Goal: Task Accomplishment & Management: Manage account settings

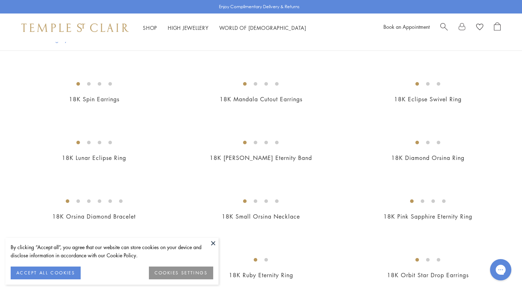
scroll to position [790, 0]
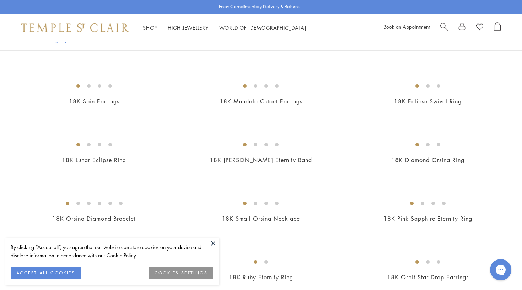
click at [0, 0] on img at bounding box center [0, 0] width 0 height 0
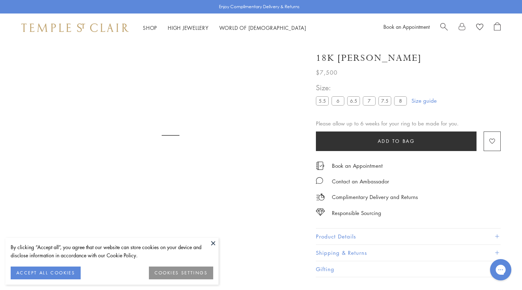
scroll to position [42, 0]
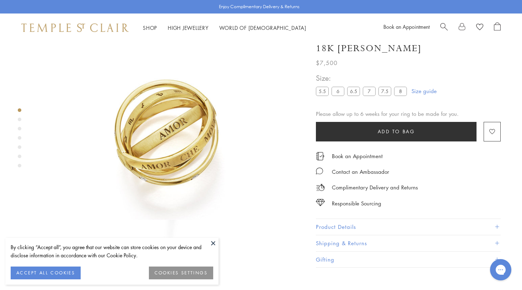
click at [19, 119] on div "Product gallery navigation" at bounding box center [20, 120] width 4 height 4
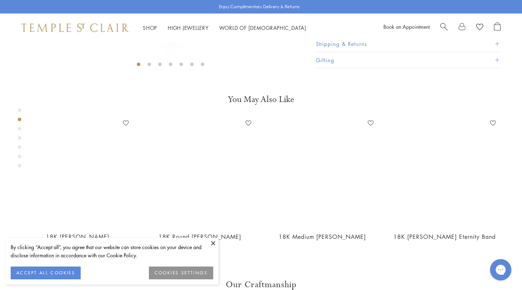
scroll to position [283, 0]
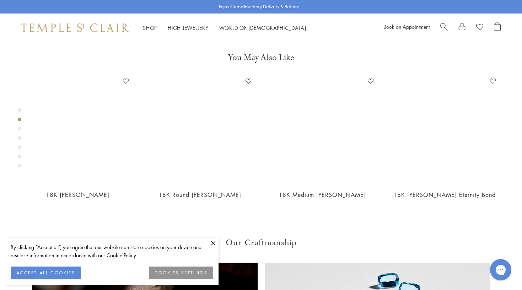
click at [20, 129] on div "Product gallery navigation" at bounding box center [20, 129] width 4 height 4
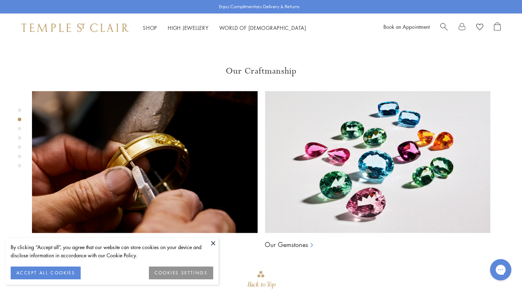
scroll to position [553, 0]
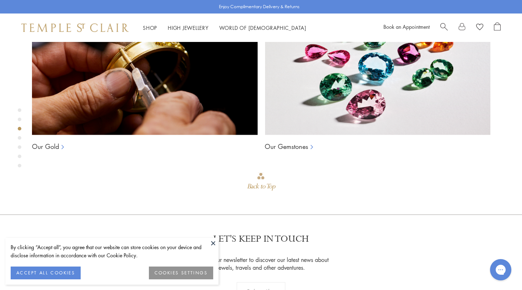
click at [19, 137] on div "Product gallery navigation" at bounding box center [20, 138] width 4 height 4
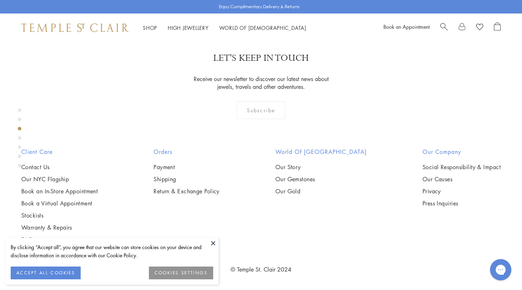
scroll to position [822, 0]
click at [463, 28] on link at bounding box center [461, 27] width 7 height 11
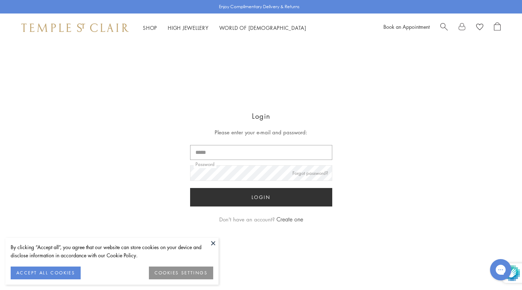
type input "**********"
click at [261, 197] on button "Login" at bounding box center [261, 197] width 142 height 18
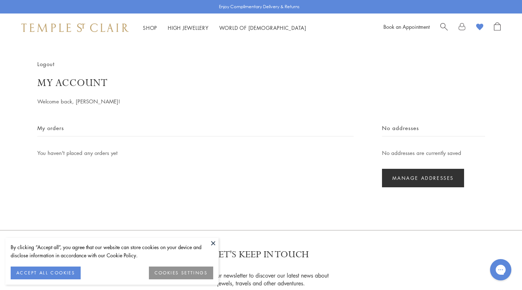
click at [189, 277] on button "COOKIES SETTINGS" at bounding box center [181, 272] width 64 height 13
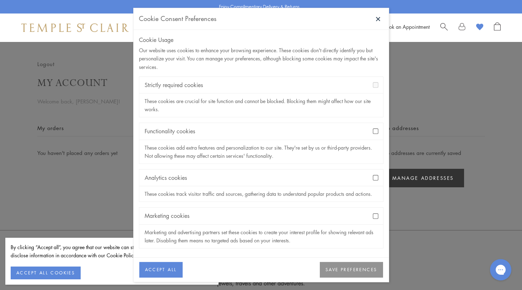
click at [357, 273] on button "SAVE PREFERENCES" at bounding box center [351, 270] width 63 height 16
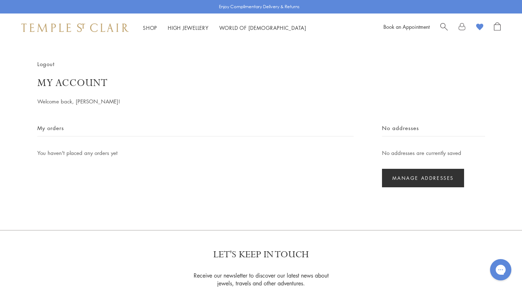
click at [480, 27] on image at bounding box center [479, 27] width 7 height 7
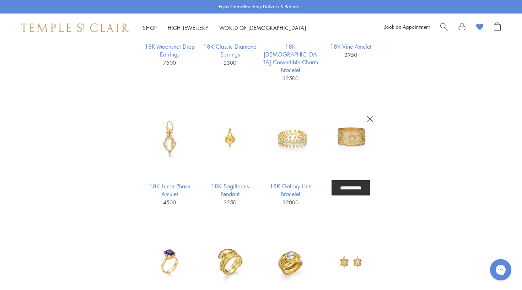
scroll to position [313, 0]
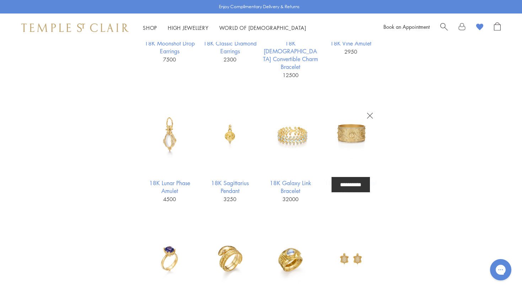
click at [371, 113] on icon "button" at bounding box center [369, 116] width 6 height 6
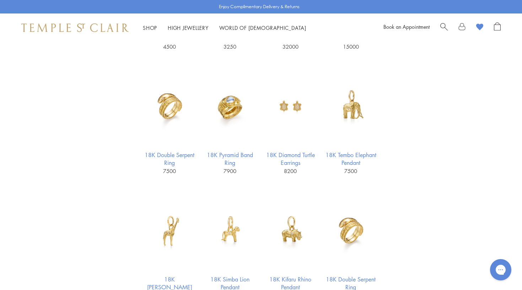
scroll to position [469, 0]
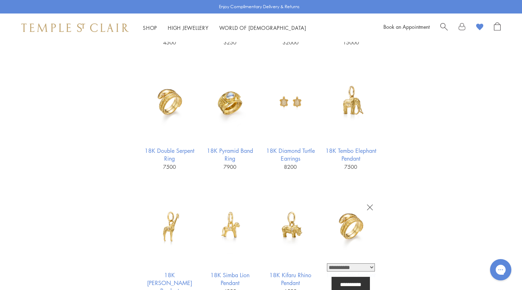
click at [372, 204] on icon "button" at bounding box center [369, 207] width 6 height 6
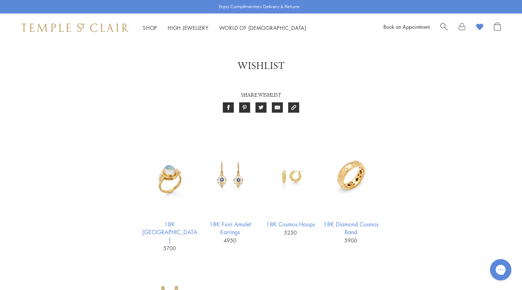
scroll to position [0, 0]
